Goal: Information Seeking & Learning: Learn about a topic

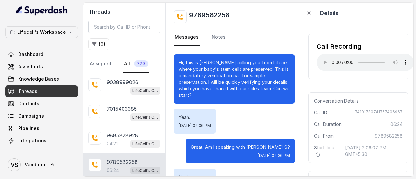
scroll to position [1745, 0]
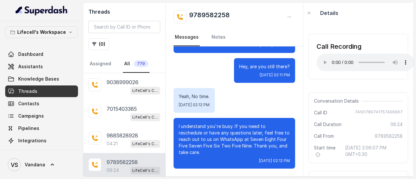
click at [138, 66] on span "779" at bounding box center [141, 64] width 14 height 7
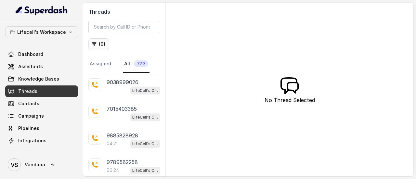
click at [98, 41] on button "( 0 )" at bounding box center [98, 44] width 21 height 12
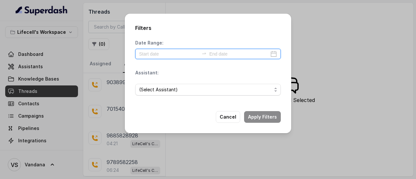
click at [173, 56] on input at bounding box center [169, 53] width 60 height 7
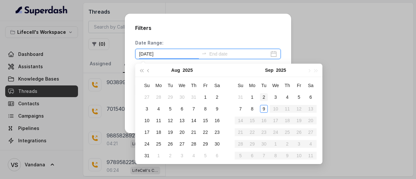
type input "[DATE]"
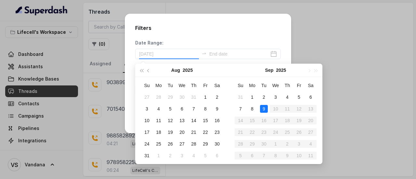
click at [265, 108] on div "9" at bounding box center [264, 109] width 8 height 8
type input "[DATE]"
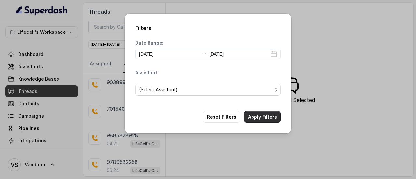
click at [267, 117] on button "Apply Filters" at bounding box center [262, 117] width 37 height 12
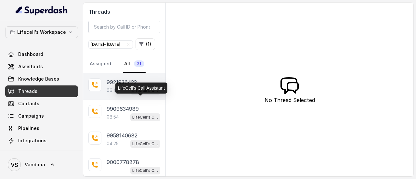
click at [134, 94] on p "LifeCell's Call Assistant" at bounding box center [145, 91] width 26 height 7
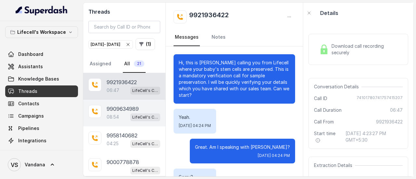
click at [110, 113] on p "9909634989" at bounding box center [123, 109] width 32 height 8
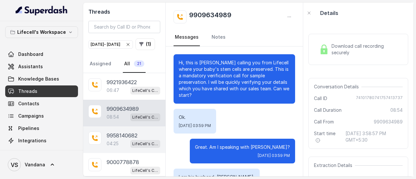
click at [130, 148] on span "LifeCell's Call Assistant" at bounding box center [145, 144] width 30 height 8
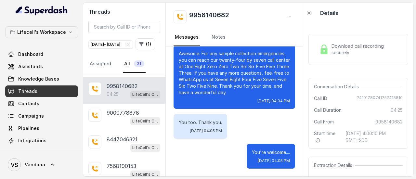
scroll to position [51, 0]
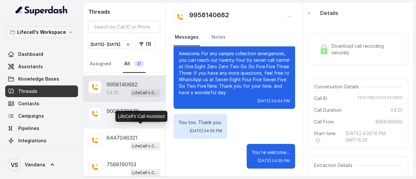
click at [139, 123] on p "LifeCell's Call Assistant" at bounding box center [145, 119] width 26 height 7
